Goal: Transaction & Acquisition: Download file/media

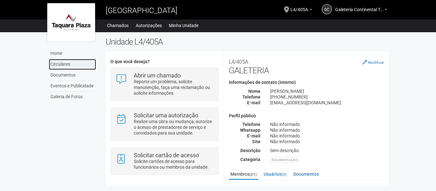
click at [80, 67] on link "Circulares" at bounding box center [72, 64] width 47 height 11
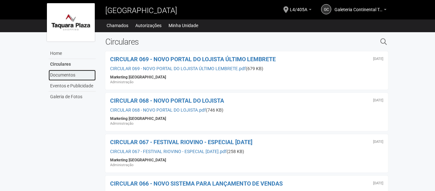
click at [74, 75] on link "Documentos" at bounding box center [72, 75] width 47 height 11
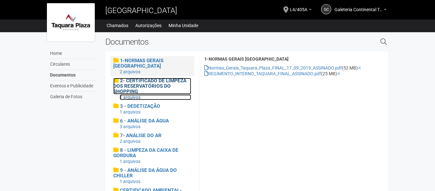
click at [154, 87] on span "2- CERTIFICADO DE LIMPEZA DOS RESERVATÓRIOS DO SHOPPING" at bounding box center [149, 86] width 73 height 17
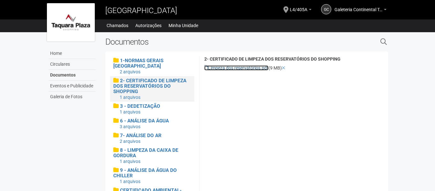
click at [235, 69] on link "Limpeza dos reservatórios.pdf" at bounding box center [236, 67] width 64 height 5
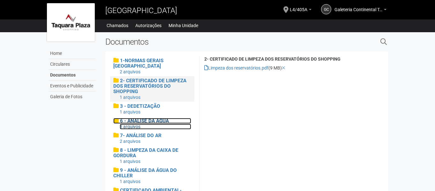
click at [159, 121] on span "6 - ANÁLISE DA ÁGUA" at bounding box center [144, 121] width 49 height 6
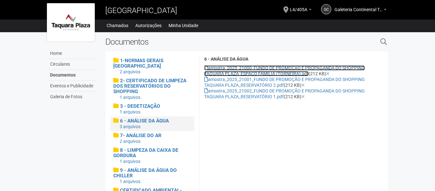
click at [246, 68] on link "amostra_2025_21000_FUNDO DE PROMOÇÃO E PROPAGANDA DO SHOPPING TAQUARA PLAZA_ESP…" at bounding box center [284, 70] width 161 height 11
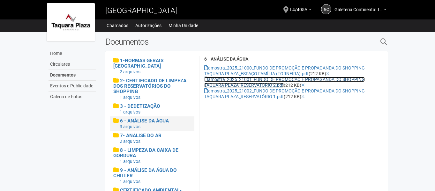
click at [233, 80] on link "amostra_2025_21001_FUNDO DE PROMOÇÃO E PROPAGANDA DO SHOPPING TAQUARA PLAZA_RES…" at bounding box center [284, 82] width 161 height 11
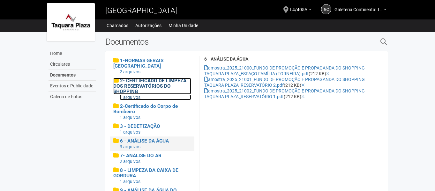
click at [152, 84] on span "2- CERTIFICADO DE LIMPEZA DOS RESERVATÓRIOS DO SHOPPING" at bounding box center [149, 86] width 73 height 17
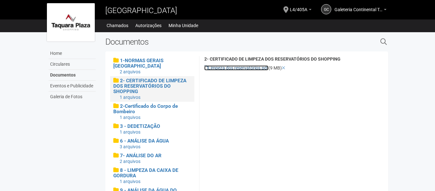
click at [262, 67] on link "Limpeza dos reservatórios.pdf" at bounding box center [236, 67] width 64 height 5
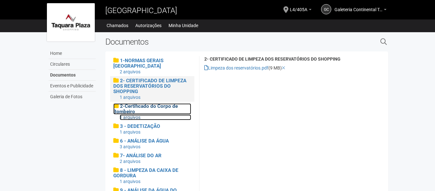
click at [151, 110] on h4 "2-Certificado do Corpo de Bombeiro" at bounding box center [152, 108] width 78 height 11
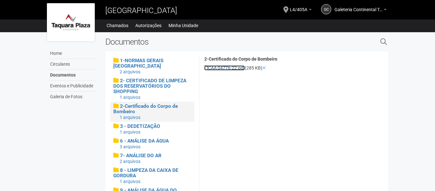
click at [237, 67] on link "CAA 04776-22.pdf" at bounding box center [224, 67] width 41 height 5
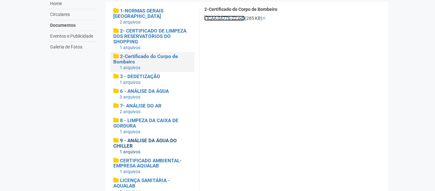
scroll to position [64, 0]
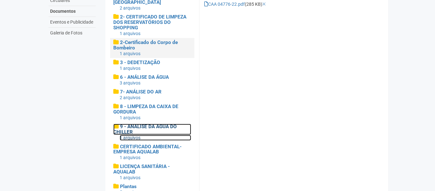
click at [149, 129] on span "9 - ANÁLISE DA ÁGUA DO CHILLER" at bounding box center [145, 129] width 64 height 11
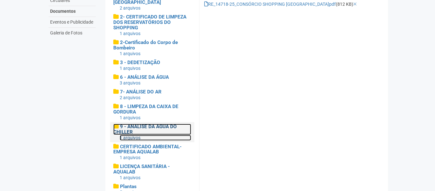
click at [149, 129] on span "9 - ANÁLISE DA ÁGUA DO CHILLER" at bounding box center [145, 129] width 64 height 11
click at [134, 139] on div "1 arquivos" at bounding box center [156, 138] width 72 height 6
click at [132, 138] on div "1 arquivos" at bounding box center [156, 138] width 72 height 6
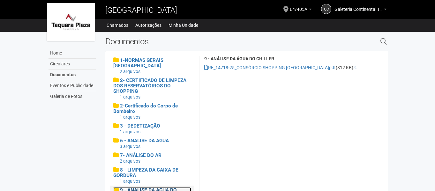
scroll to position [0, 0]
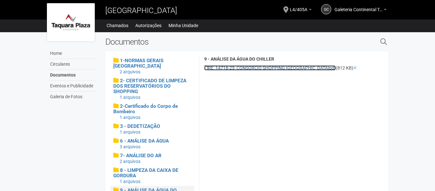
click at [253, 65] on link "RE_14718-25_CONSÓRCIO SHOPPING TAQUARA PLAZA.pdf" at bounding box center [270, 67] width 132 height 5
